Goal: Transaction & Acquisition: Purchase product/service

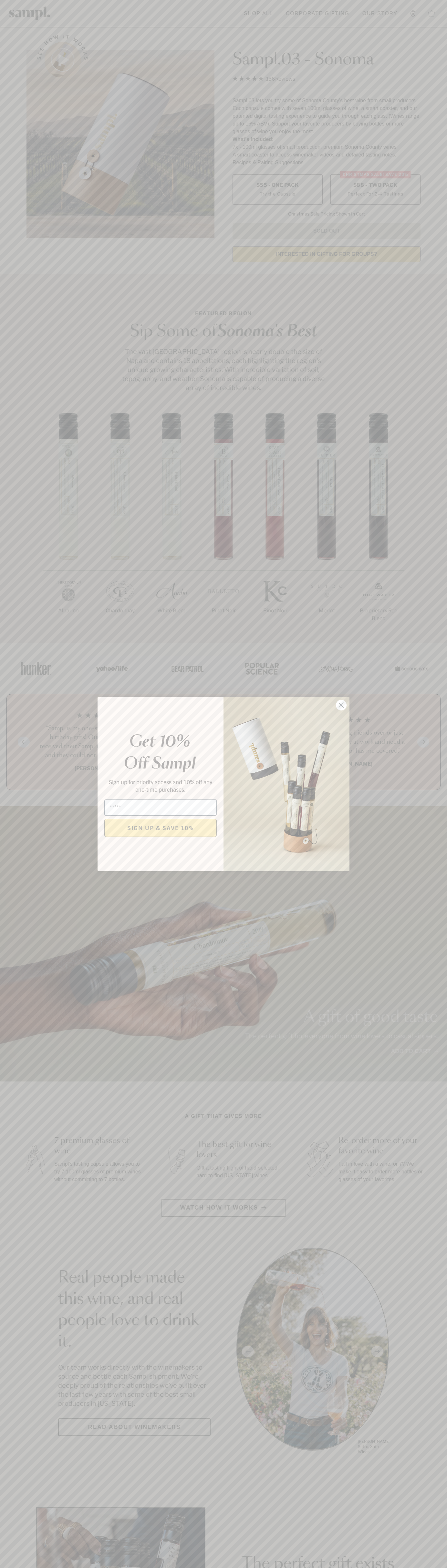
click at [341, 705] on icon "Close dialog" at bounding box center [341, 705] width 4 height 4
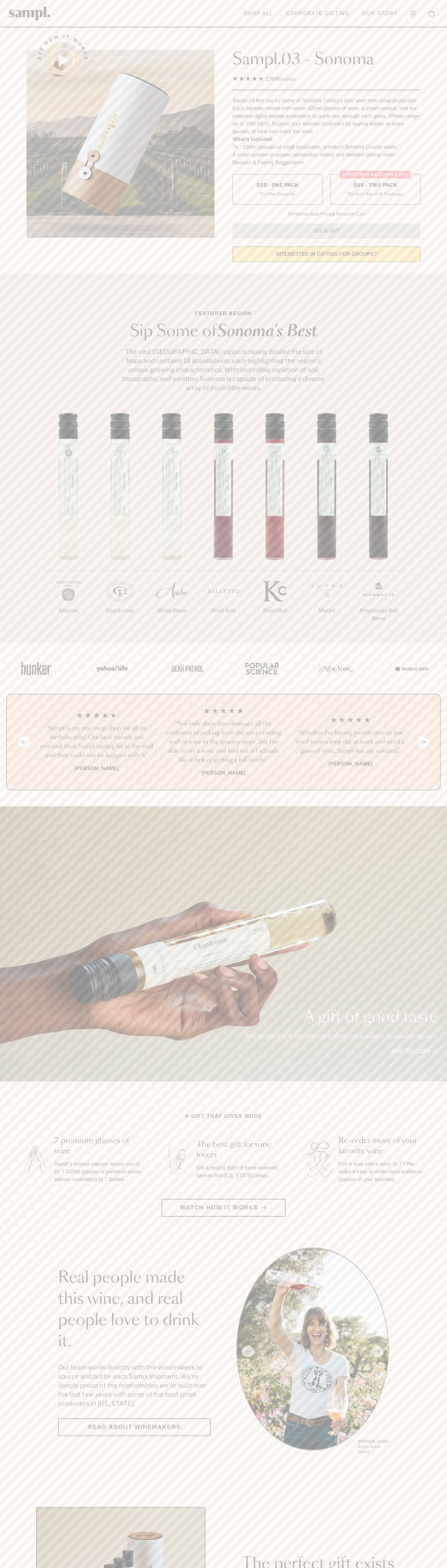
click at [375, 186] on span "$88 - Two Pack" at bounding box center [375, 185] width 44 height 7
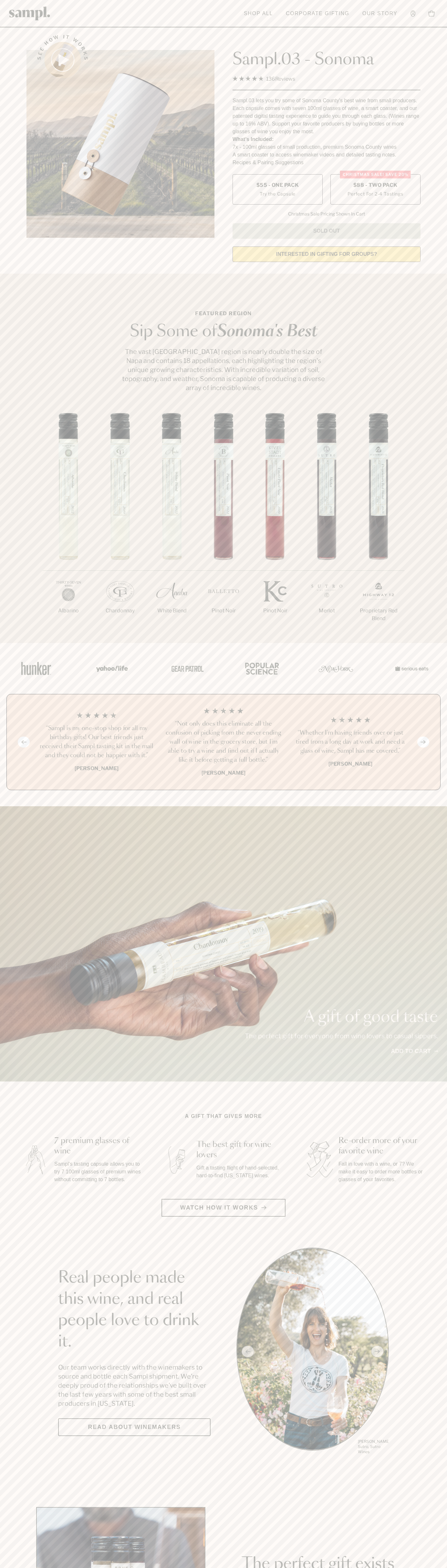
click at [96, 743] on h3 "“Sampl is my one-stop shop for all my birthday gifts! Our best friends just rec…" at bounding box center [96, 741] width 116 height 36
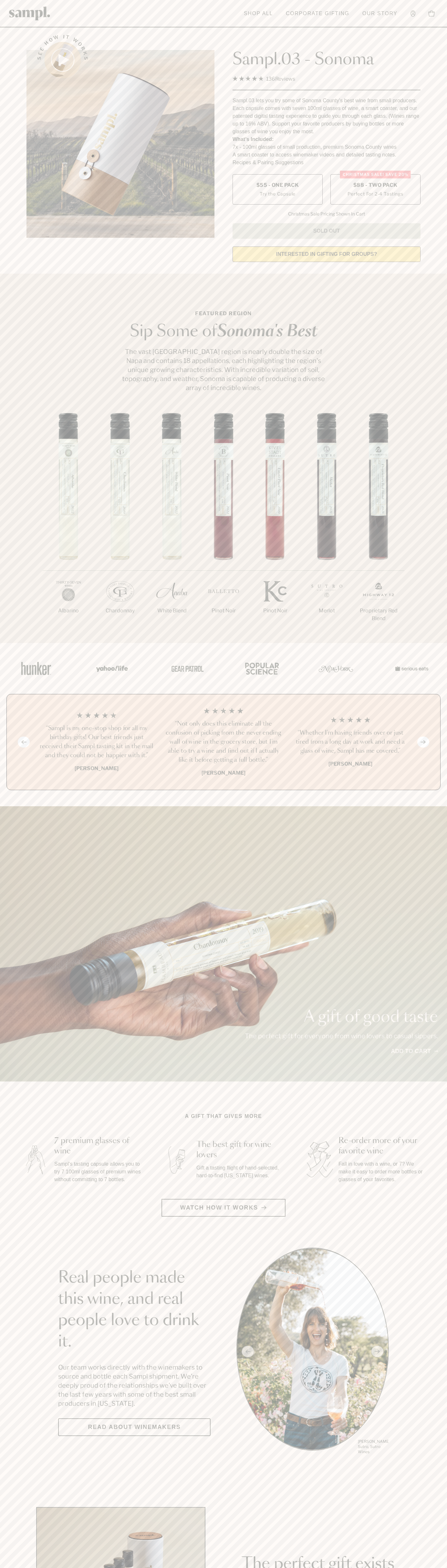
click at [166, 9] on header "Toggle navigation menu Shop All Corporate Gifting Our Story Account Story Shop …" at bounding box center [224, 13] width 447 height 27
click at [437, 173] on section "See how it works Sampl.03 - Sonoma 4.9 Rated 4.9 out of 5 stars 136 Reviews Cli…" at bounding box center [224, 146] width 447 height 241
click at [80, 1567] on html "Skip to main content Toggle navigation menu Shop All Corporate Gifting Our Stor…" at bounding box center [224, 1513] width 447 height 3026
click at [27, 1440] on section "Real people made this wine, and real people love to drink it. Our team works di…" at bounding box center [224, 1351] width 447 height 208
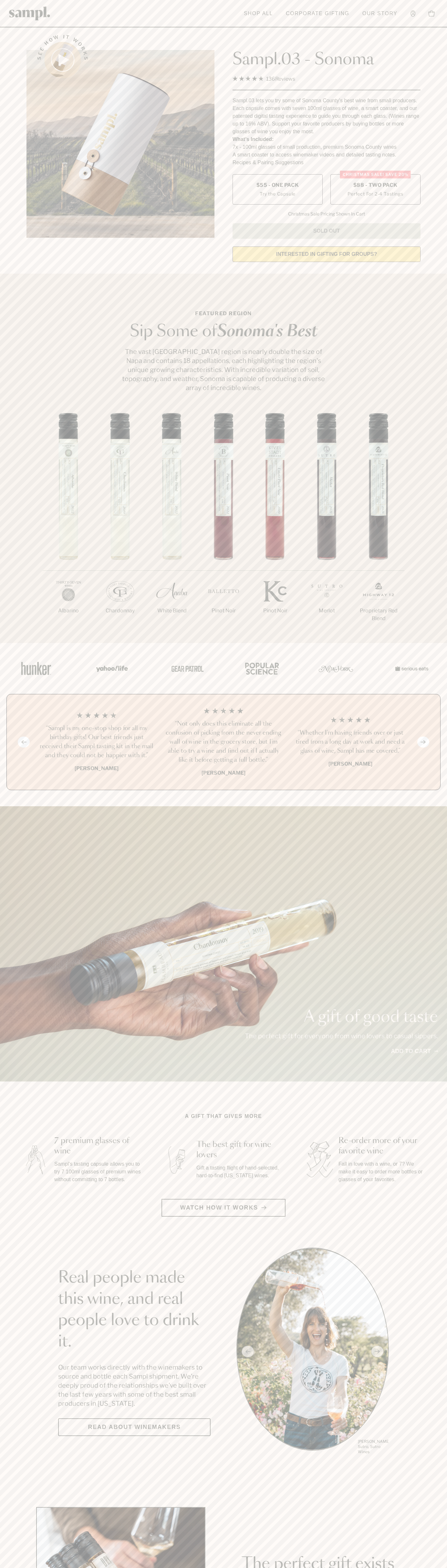
click at [375, 190] on label "Christmas SALE! Save 20% $88 - Two Pack Perfect For 2-4 Tastings" at bounding box center [375, 189] width 90 height 30
click at [96, 743] on h3 "“Sampl is my one-stop shop for all my birthday gifts! Our best friends just rec…" at bounding box center [96, 741] width 116 height 36
